Goal: Information Seeking & Learning: Learn about a topic

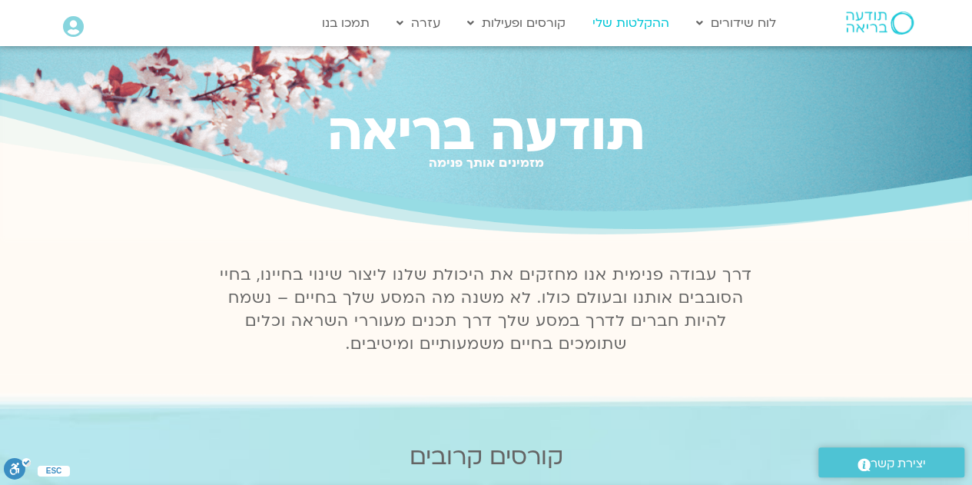
click at [620, 26] on link "ההקלטות שלי" at bounding box center [631, 22] width 92 height 29
click at [629, 21] on link "ההקלטות שלי" at bounding box center [631, 22] width 92 height 29
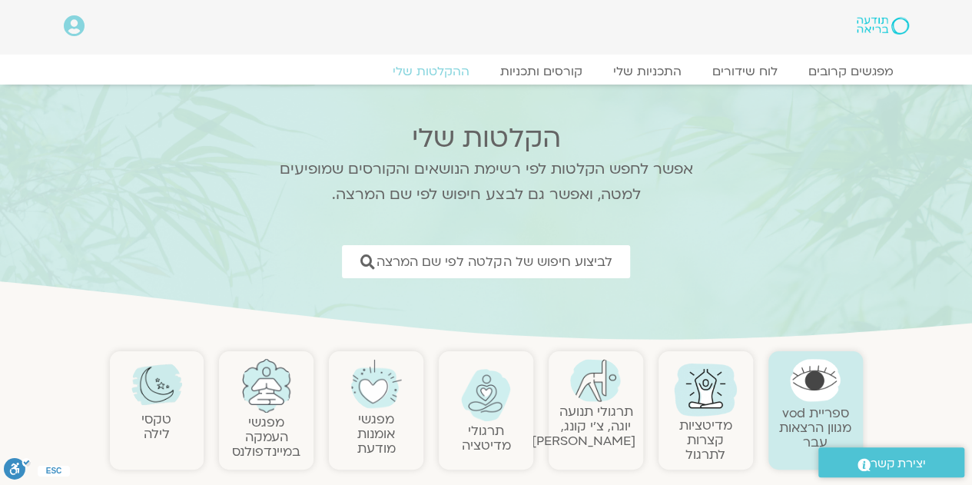
drag, startPoint x: 977, startPoint y: 22, endPoint x: 973, endPoint y: 10, distance: 12.9
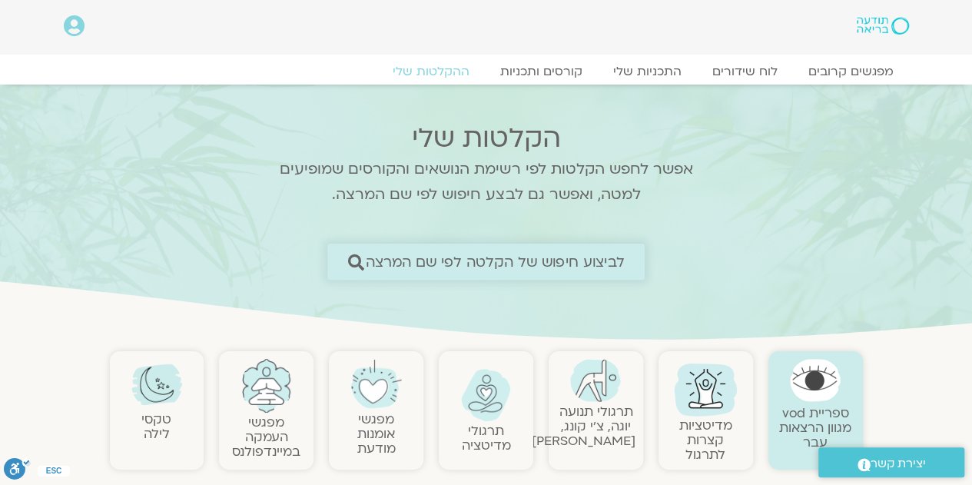
click at [487, 259] on span "לביצוע חיפוש של הקלטה לפי שם המרצה" at bounding box center [495, 262] width 259 height 16
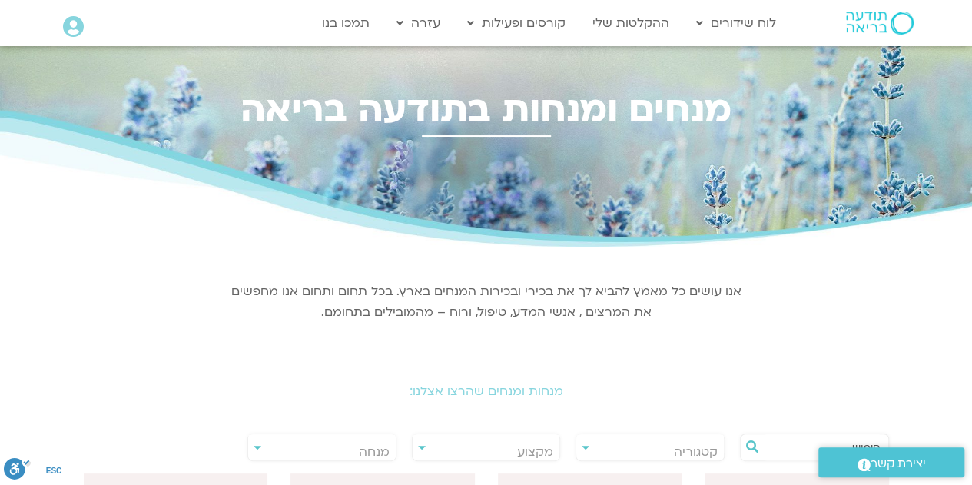
click at [505, 400] on div "מנחות ומנחים שהרצו אצלנו:" at bounding box center [486, 380] width 861 height 68
click at [510, 400] on div "מנחות ומנחים שהרצו אצלנו:" at bounding box center [486, 380] width 861 height 68
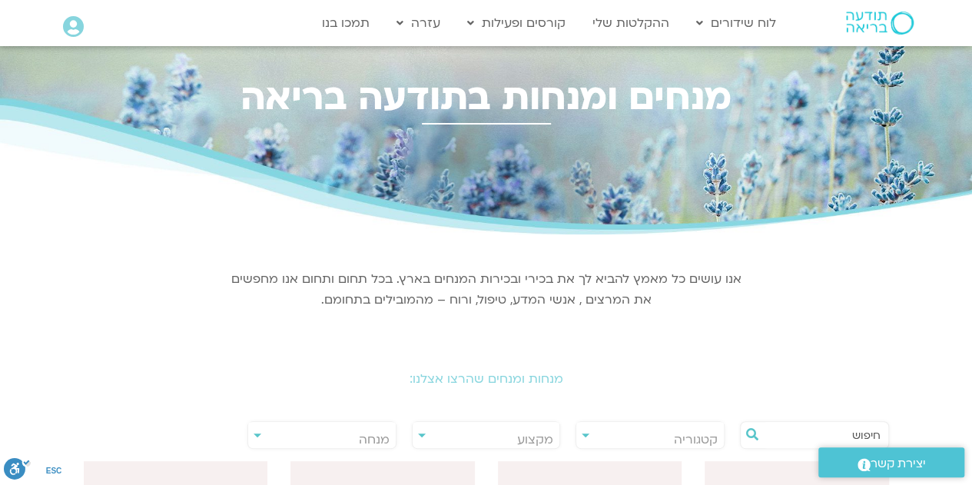
scroll to position [14, 0]
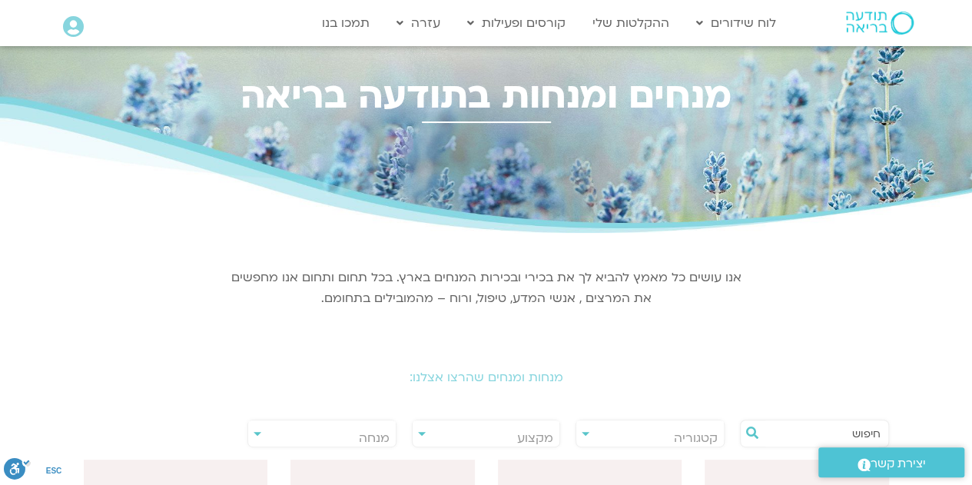
click at [420, 431] on div "**********" at bounding box center [486, 434] width 149 height 28
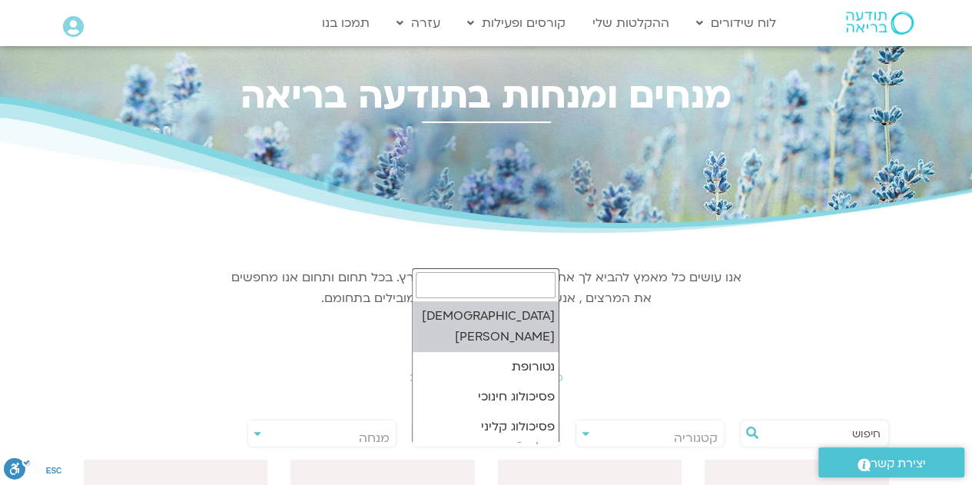
click at [413, 435] on span "מקצוע" at bounding box center [487, 437] width 148 height 35
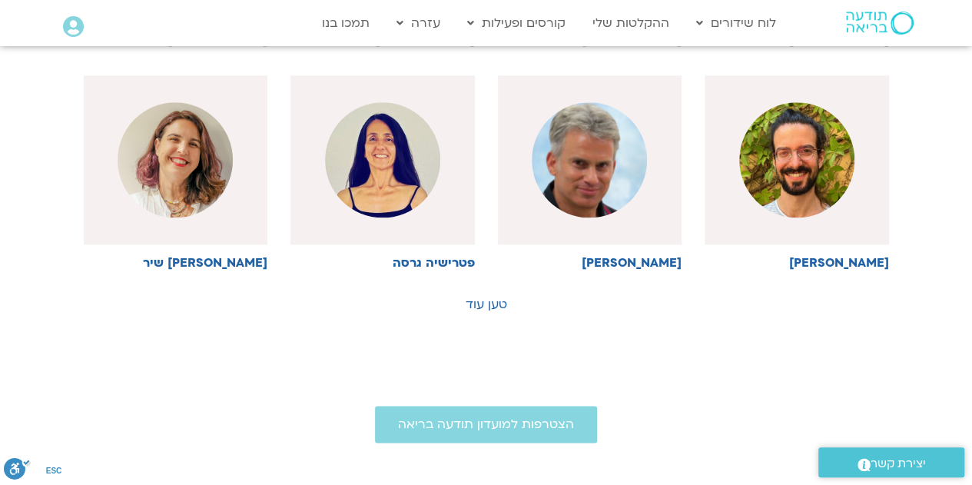
scroll to position [846, 0]
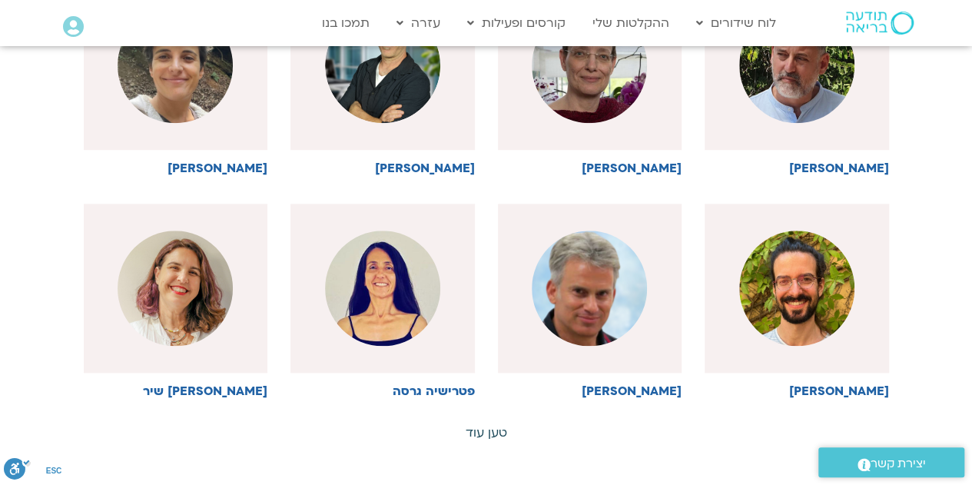
click at [477, 301] on div "**********" at bounding box center [487, 77] width 806 height 727
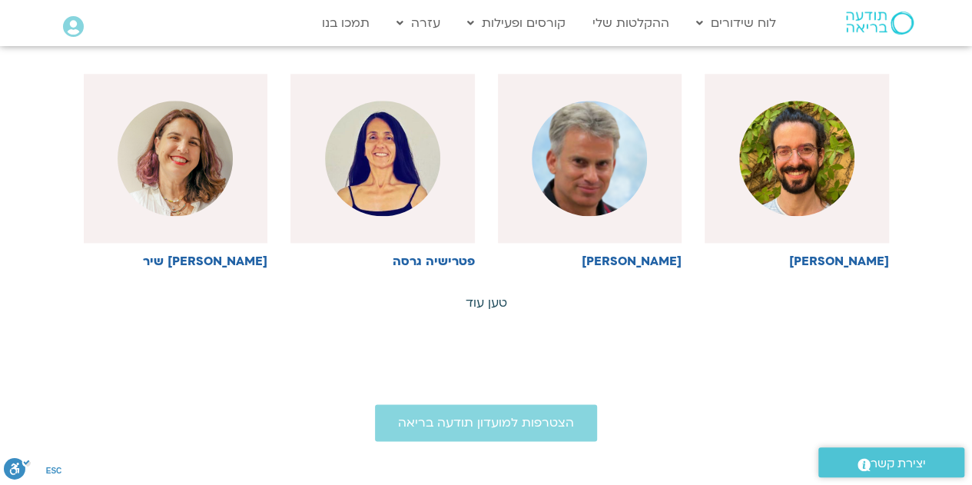
click at [485, 298] on link "טען עוד" at bounding box center [487, 302] width 42 height 17
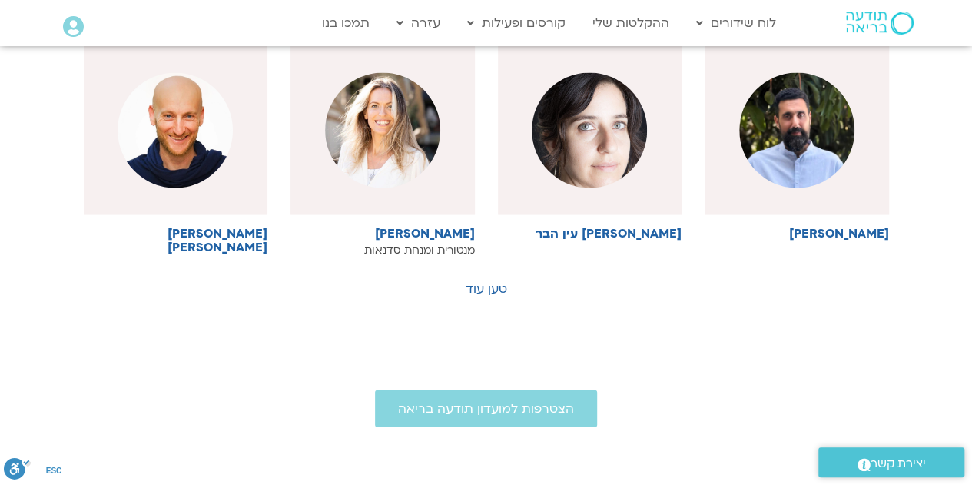
scroll to position [1545, 0]
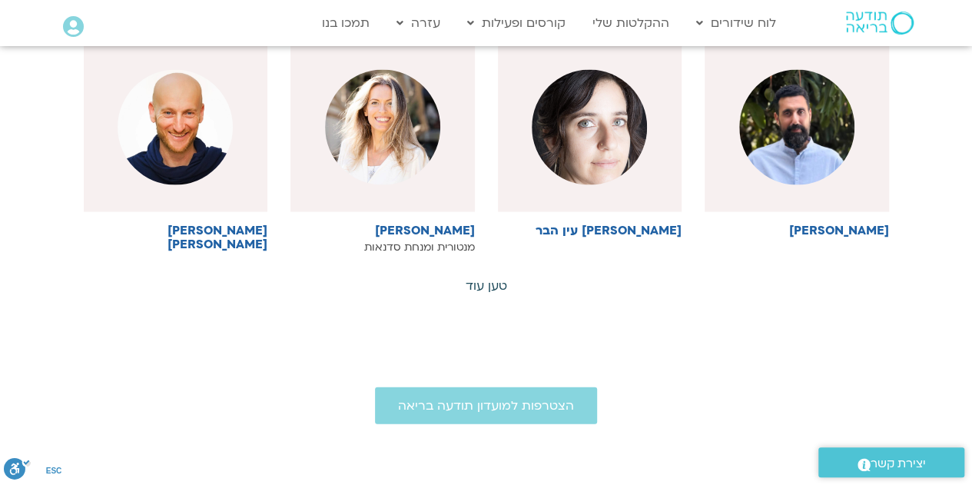
click at [496, 283] on link "טען עוד" at bounding box center [487, 285] width 42 height 17
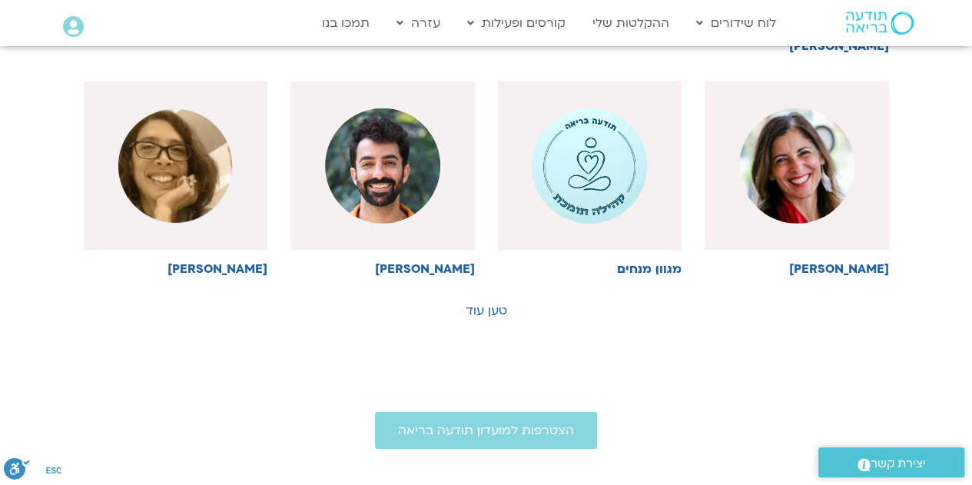
scroll to position [2214, 0]
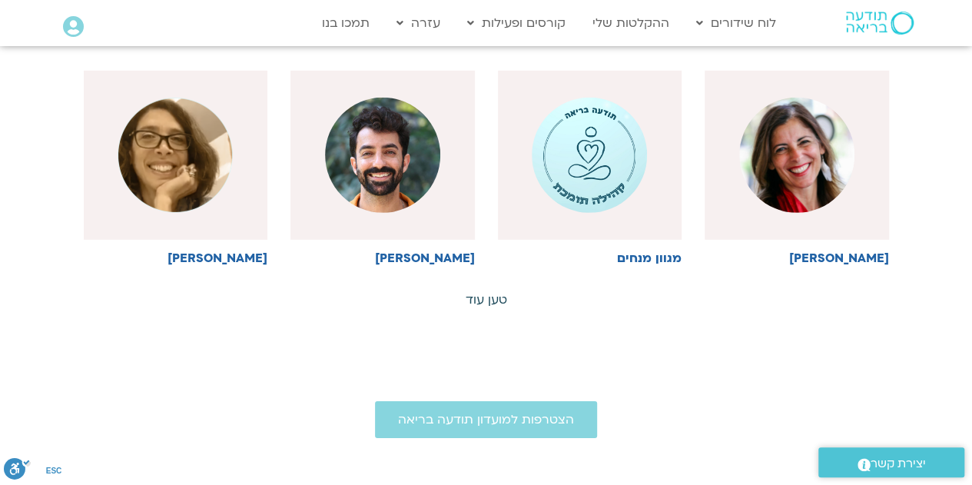
click at [490, 291] on link "טען עוד" at bounding box center [487, 299] width 42 height 17
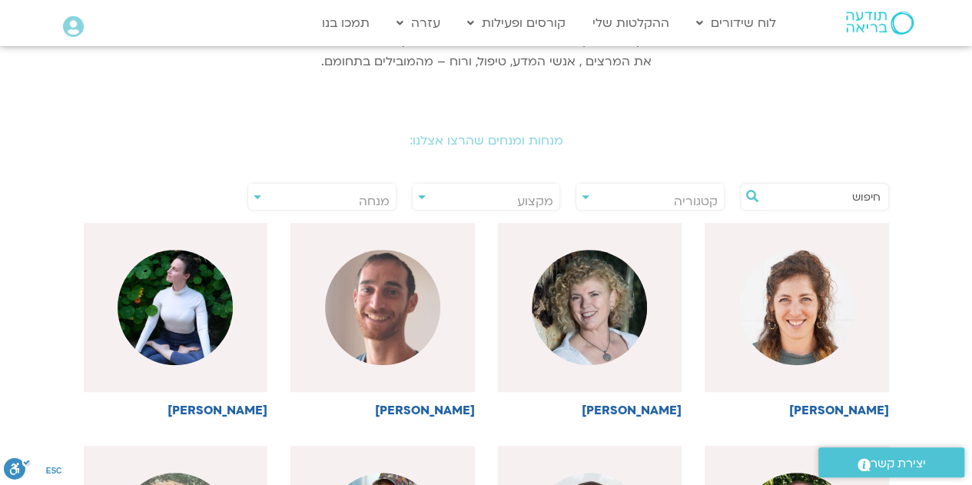
scroll to position [255, 0]
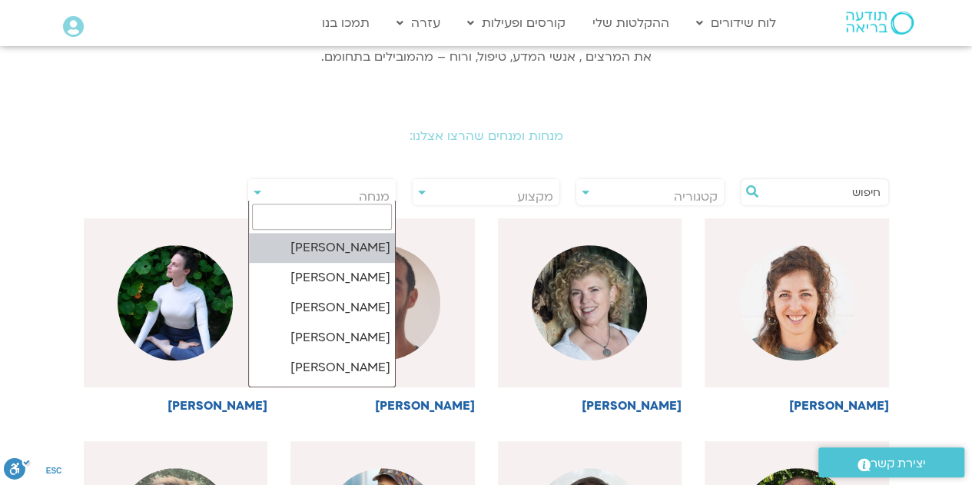
click at [253, 188] on span "מנחה" at bounding box center [322, 196] width 148 height 35
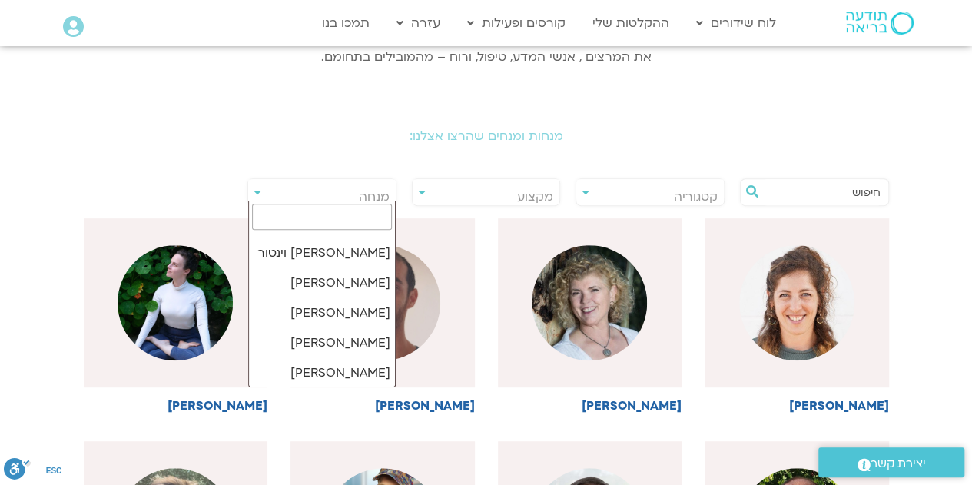
scroll to position [21991, 0]
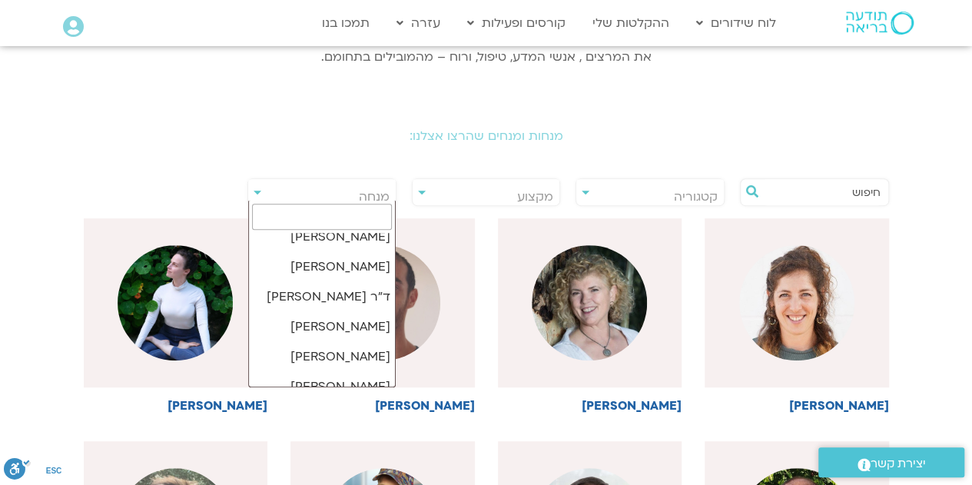
select select "****"
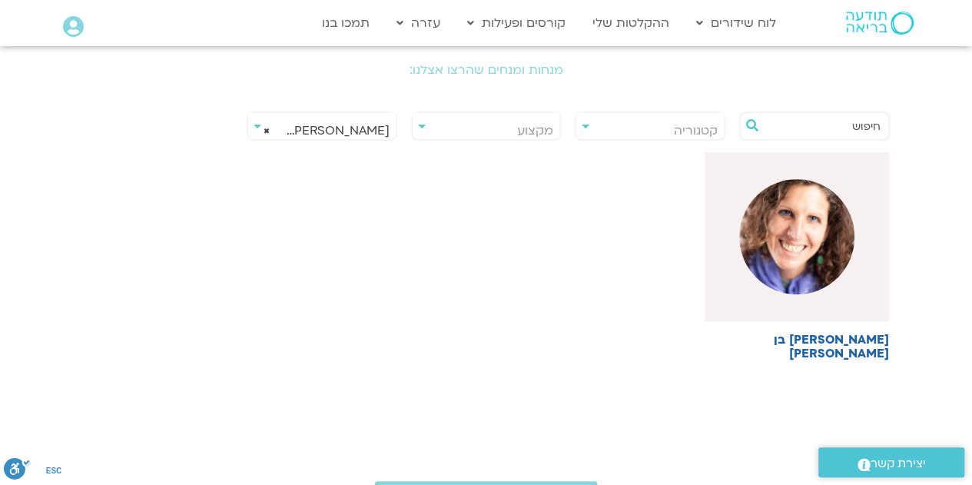
scroll to position [321, 0]
click at [827, 254] on img at bounding box center [796, 237] width 115 height 115
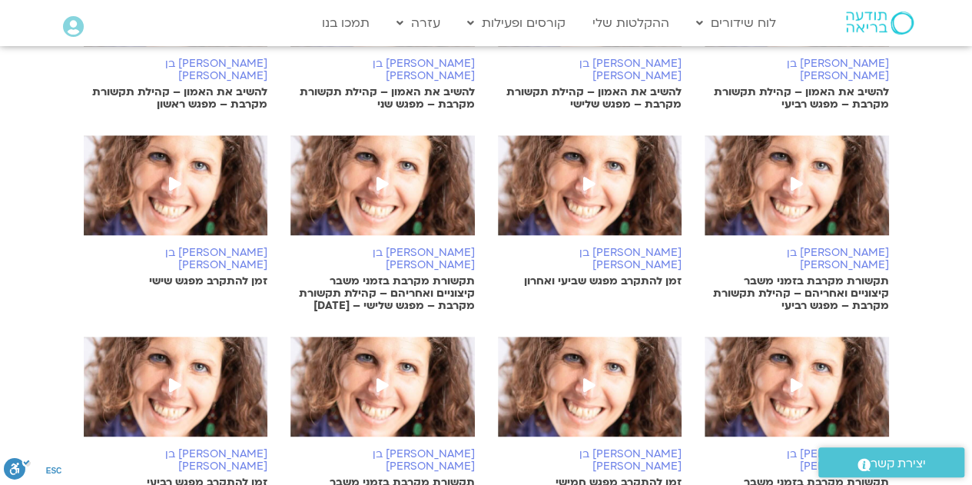
scroll to position [566, 0]
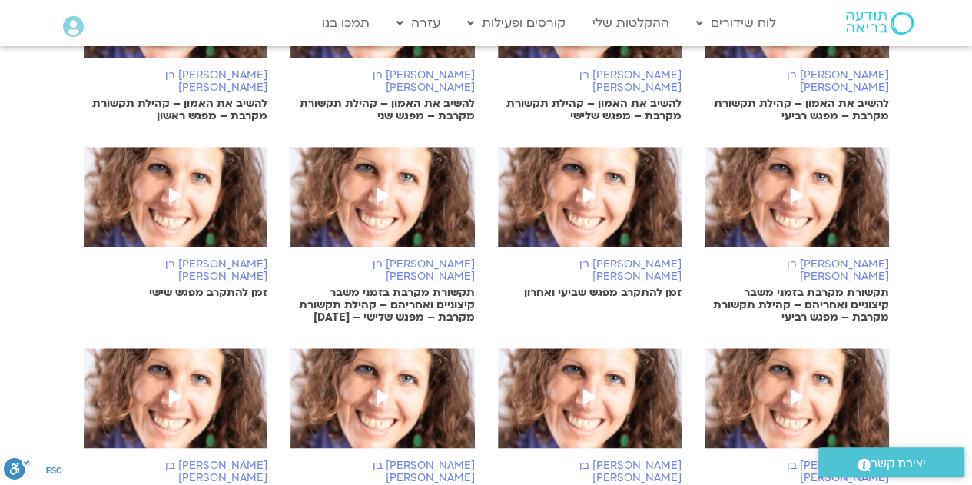
click at [796, 188] on icon at bounding box center [797, 195] width 12 height 14
